Goal: Task Accomplishment & Management: Use online tool/utility

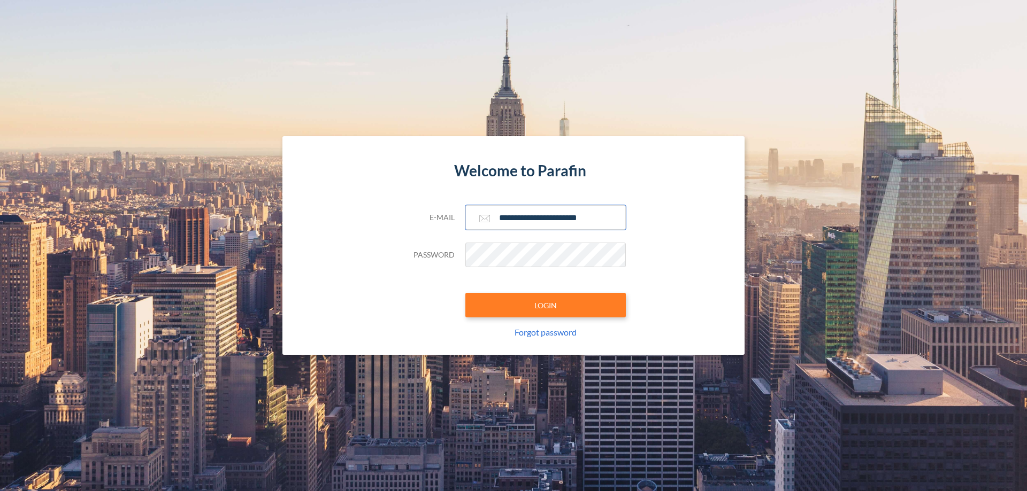
type input "**********"
click at [545, 305] on button "LOGIN" at bounding box center [545, 305] width 160 height 25
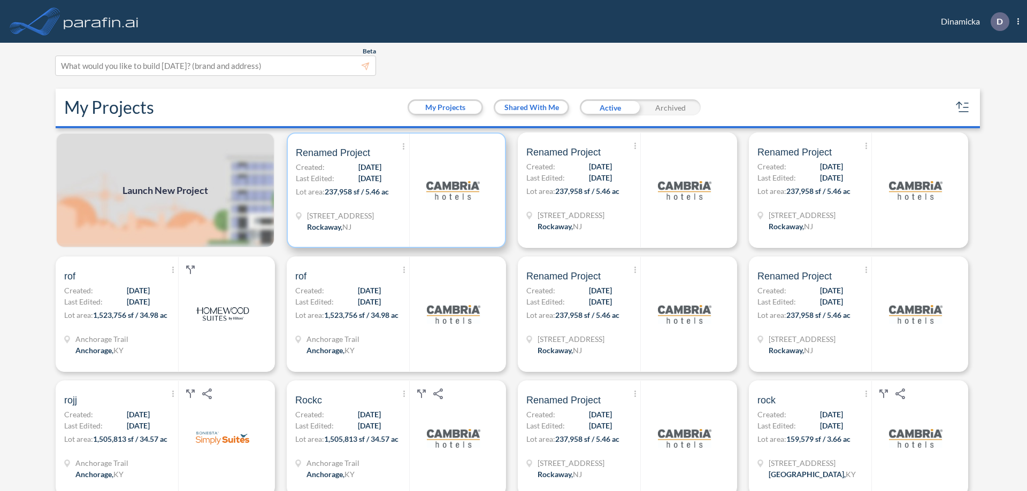
scroll to position [3, 0]
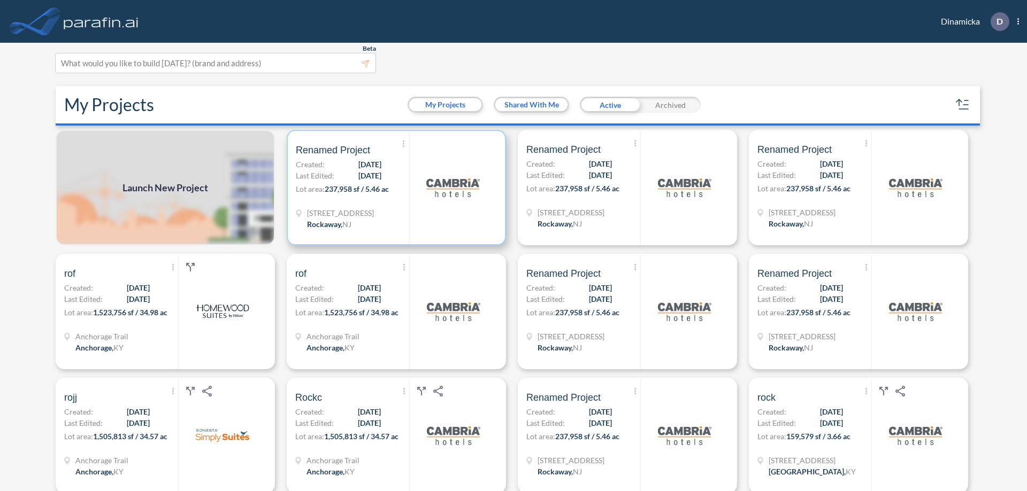
click at [394, 188] on p "Lot area: 237,958 sf / 5.46 ac" at bounding box center [352, 191] width 113 height 16
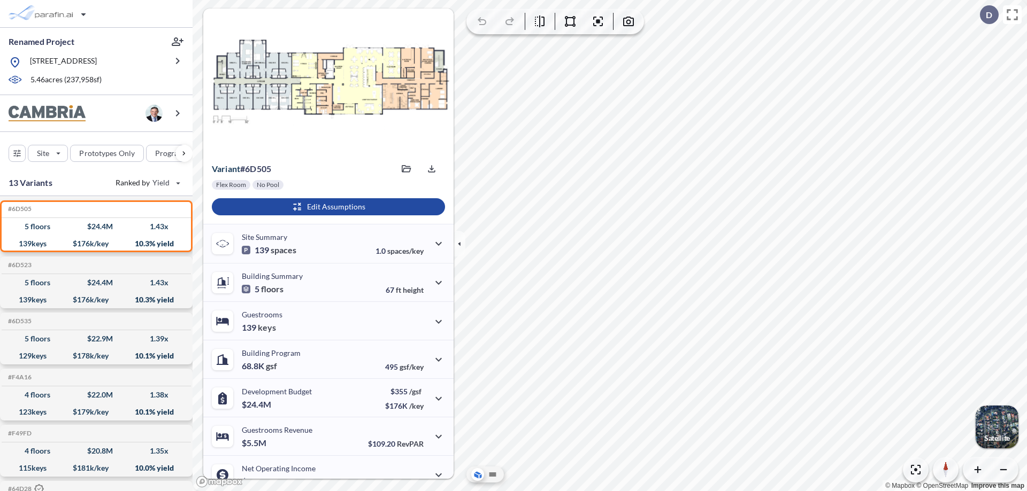
scroll to position [54, 0]
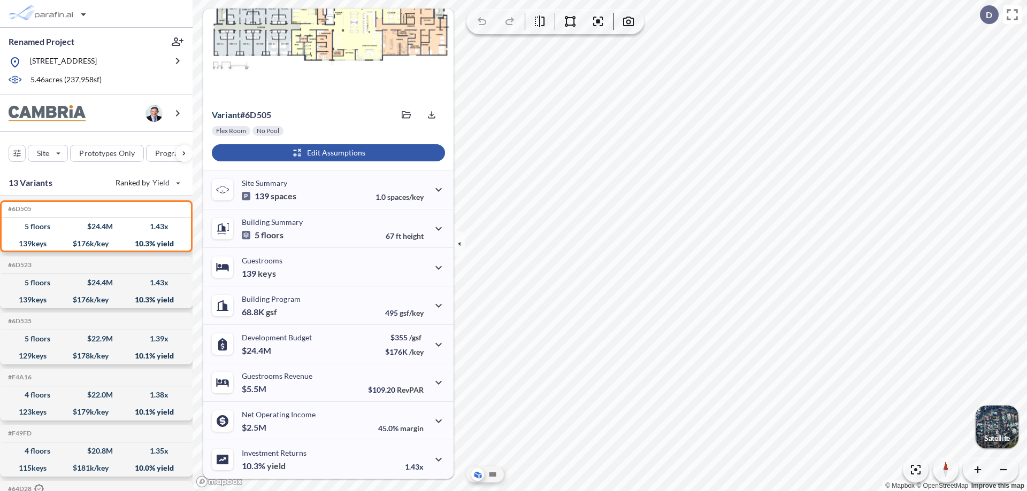
click at [327, 153] on div "button" at bounding box center [328, 152] width 233 height 17
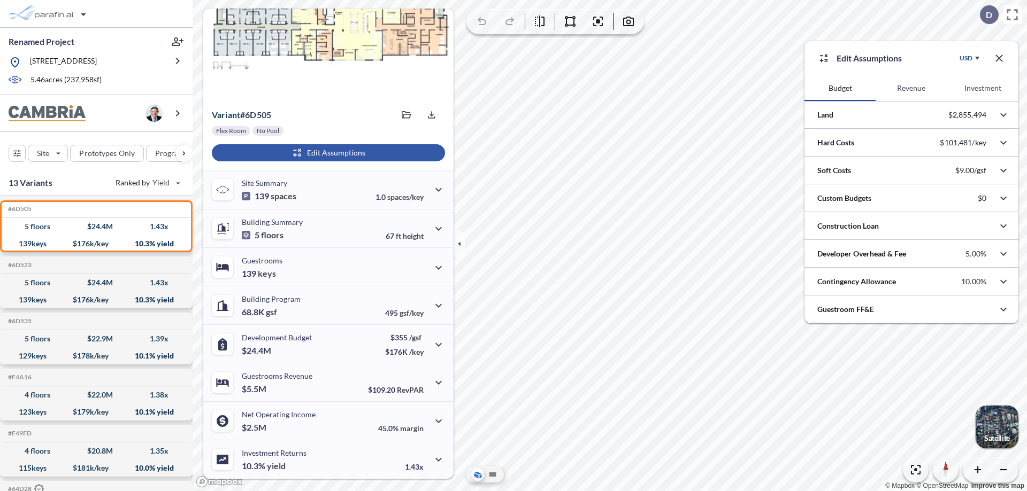
click at [911, 88] on button "Revenue" at bounding box center [910, 88] width 71 height 26
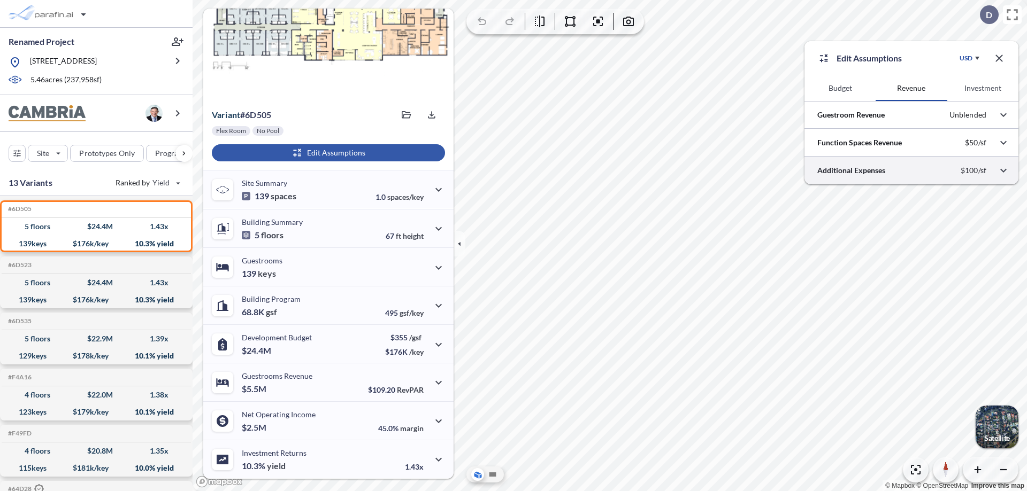
click at [911, 171] on div at bounding box center [911, 170] width 214 height 27
